Goal: Task Accomplishment & Management: Use online tool/utility

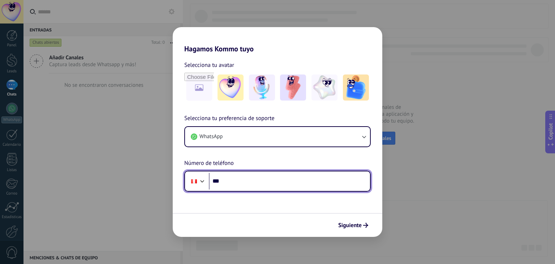
click at [256, 177] on input "***" at bounding box center [289, 181] width 161 height 17
type input "**********"
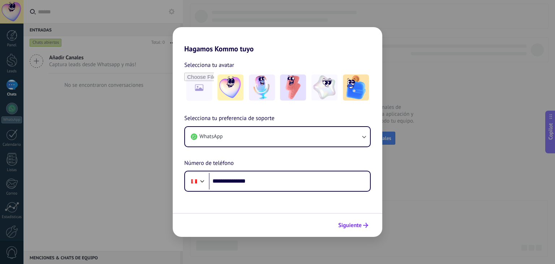
click at [340, 219] on button "Siguiente" at bounding box center [353, 225] width 36 height 12
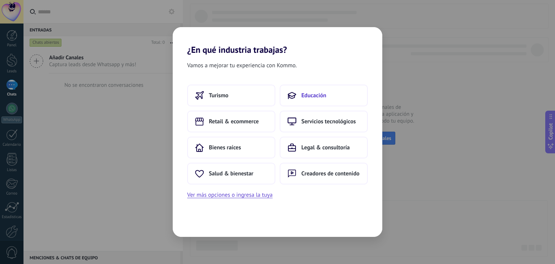
click at [306, 93] on span "Educación" at bounding box center [313, 95] width 25 height 7
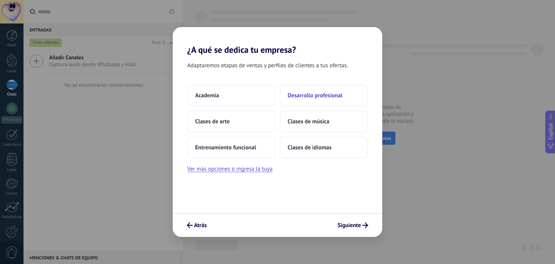
click at [289, 93] on span "Desarrollo profesional" at bounding box center [315, 95] width 55 height 7
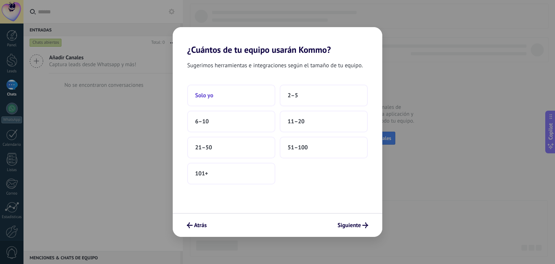
click at [220, 94] on button "Solo yo" at bounding box center [231, 96] width 88 height 22
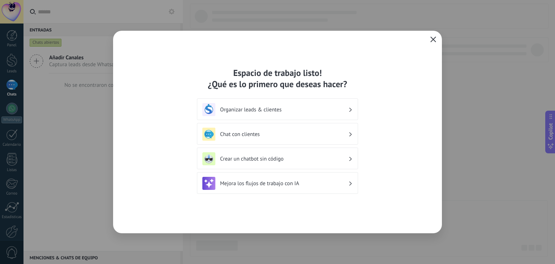
click at [429, 36] on button "button" at bounding box center [432, 40] width 9 height 10
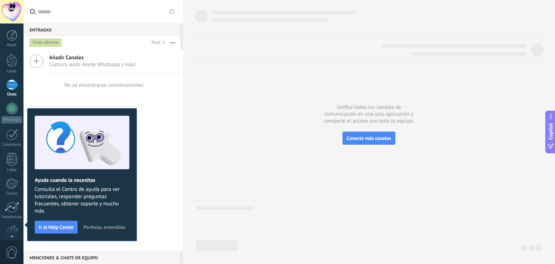
click at [112, 224] on span "Perfecto, entendido" at bounding box center [104, 226] width 42 height 5
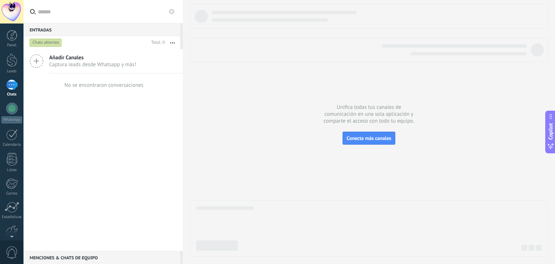
click at [171, 14] on use at bounding box center [172, 12] width 6 height 6
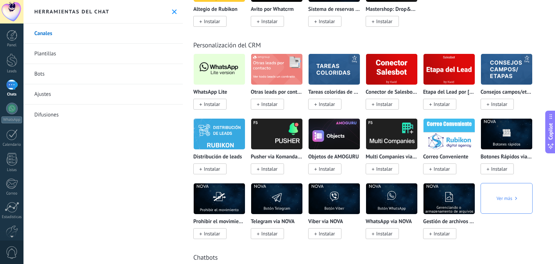
scroll to position [1714, 0]
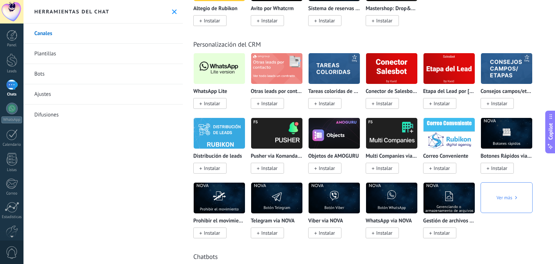
click at [220, 107] on span "Instalar" at bounding box center [212, 103] width 16 height 7
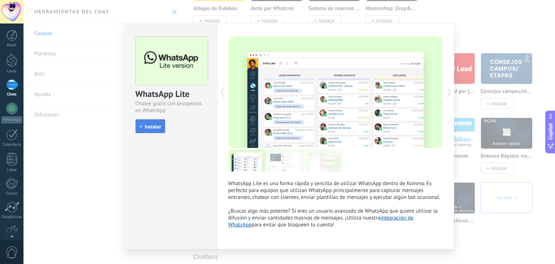
click at [158, 124] on span "Instalar" at bounding box center [153, 126] width 16 height 5
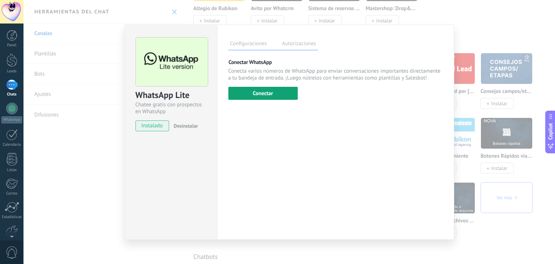
click at [246, 92] on button "Conectar" at bounding box center [262, 93] width 69 height 13
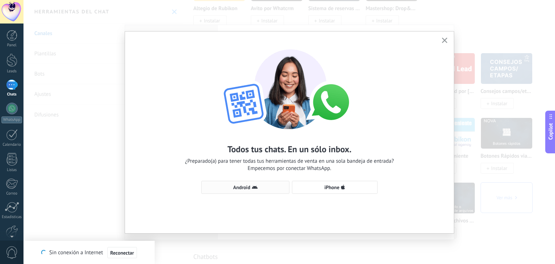
click at [273, 185] on span "Android" at bounding box center [245, 187] width 80 height 6
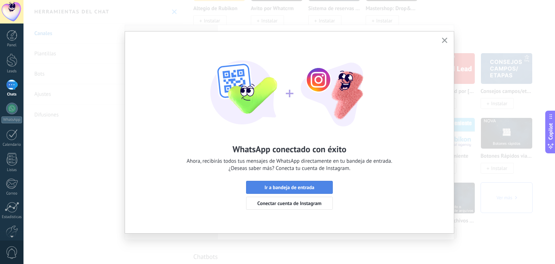
click at [289, 182] on button "Ir a bandeja de entrada" at bounding box center [289, 187] width 87 height 13
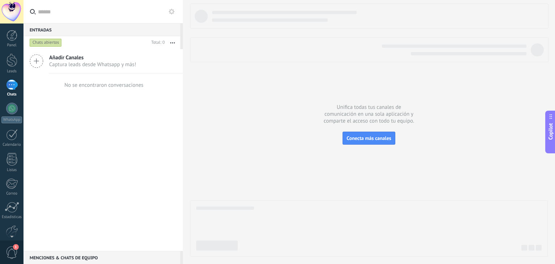
click at [171, 13] on use at bounding box center [172, 12] width 6 height 6
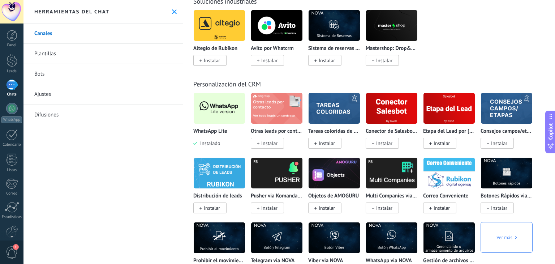
scroll to position [1675, 0]
click at [223, 147] on div "WhatsApp Lite Instalado" at bounding box center [219, 137] width 52 height 18
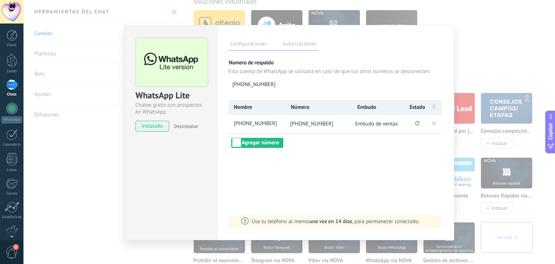
click at [431, 121] on icon at bounding box center [433, 122] width 9 height 9
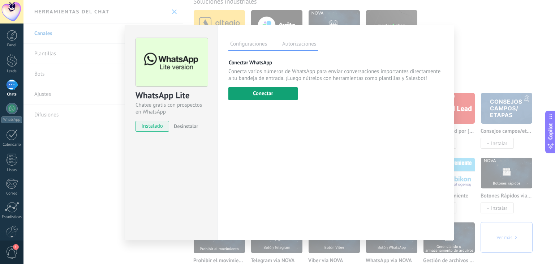
click at [287, 94] on button "Conectar" at bounding box center [262, 93] width 69 height 13
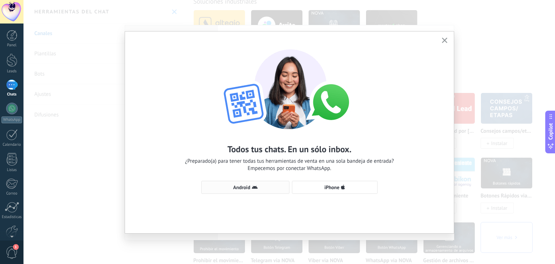
click at [265, 186] on span "Android" at bounding box center [245, 187] width 80 height 6
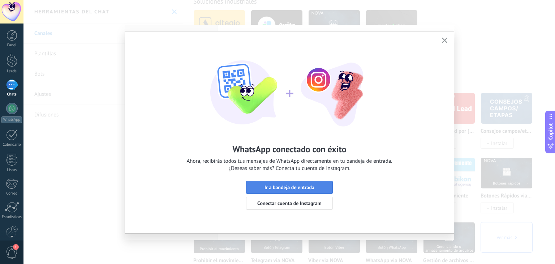
click at [256, 185] on span "Ir a bandeja de entrada" at bounding box center [289, 187] width 79 height 5
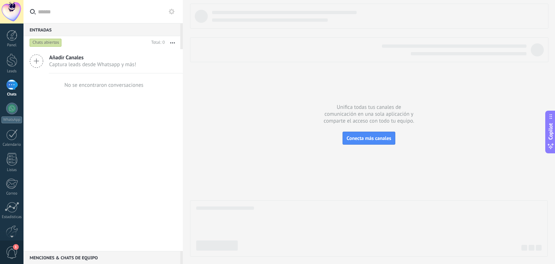
click at [170, 12] on icon at bounding box center [172, 12] width 6 height 6
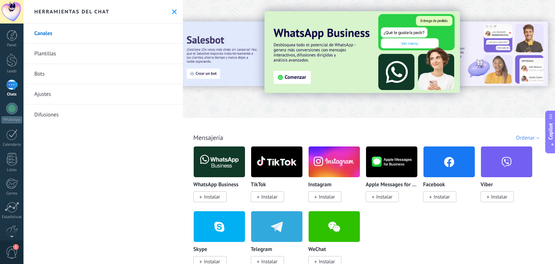
click at [172, 12] on icon at bounding box center [174, 11] width 5 height 5
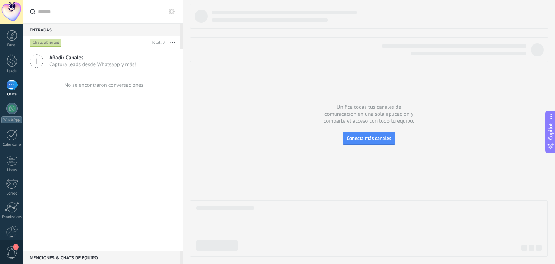
click at [172, 9] on icon at bounding box center [172, 12] width 6 height 6
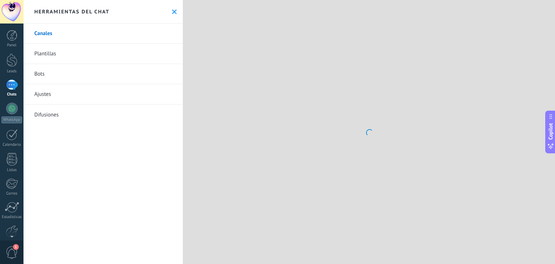
click at [99, 68] on link "Bots" at bounding box center [102, 74] width 159 height 20
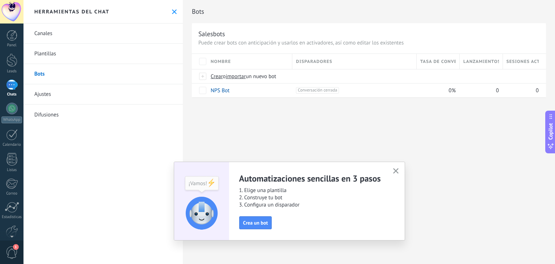
click at [396, 169] on use "button" at bounding box center [395, 170] width 5 height 5
